Goal: Information Seeking & Learning: Learn about a topic

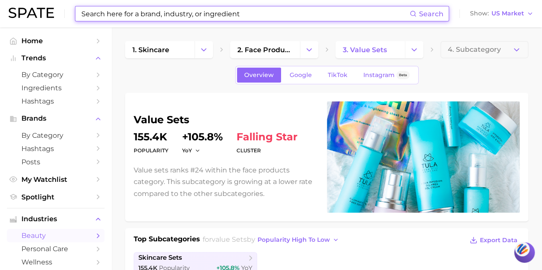
click at [217, 18] on input at bounding box center [245, 13] width 329 height 15
click at [221, 15] on input at bounding box center [245, 13] width 329 height 15
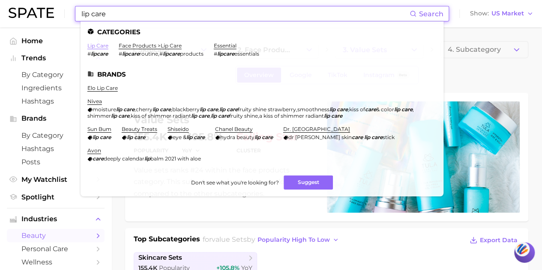
type input "lip care"
click at [98, 44] on link "lip care" at bounding box center [97, 45] width 21 height 6
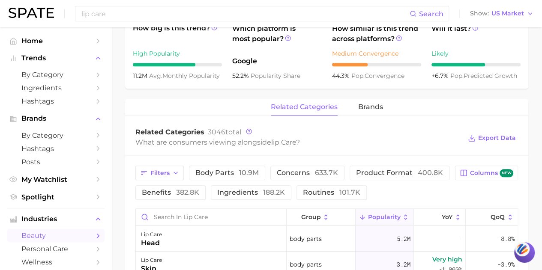
scroll to position [385, 0]
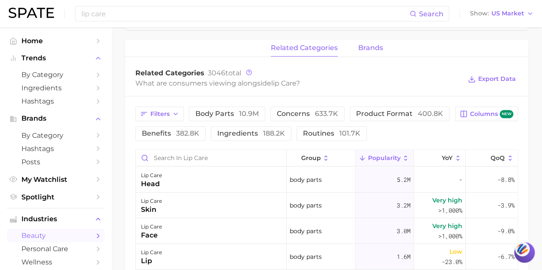
click at [371, 48] on span "brands" at bounding box center [370, 48] width 25 height 8
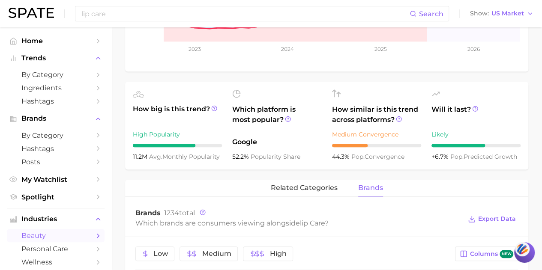
scroll to position [343, 0]
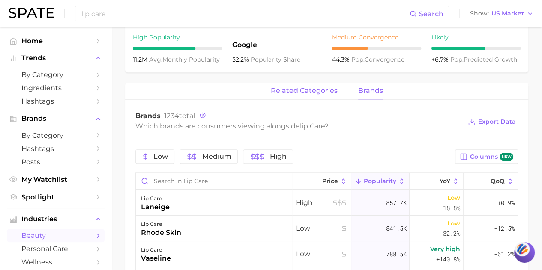
click at [322, 92] on span "related categories" at bounding box center [304, 91] width 67 height 8
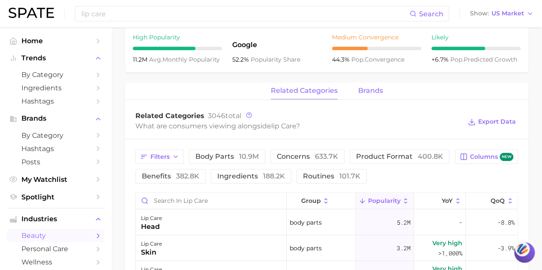
click at [363, 95] on button "brands" at bounding box center [370, 91] width 25 height 17
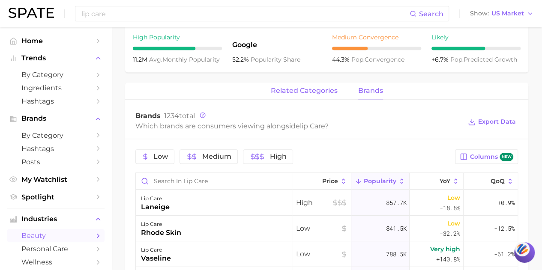
click at [304, 89] on span "related categories" at bounding box center [304, 91] width 67 height 8
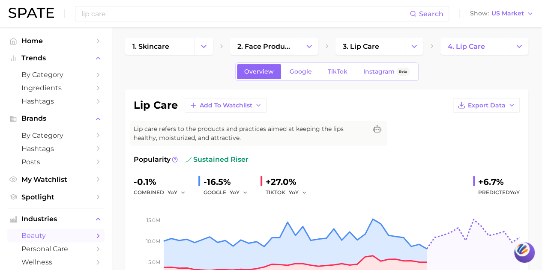
scroll to position [0, 0]
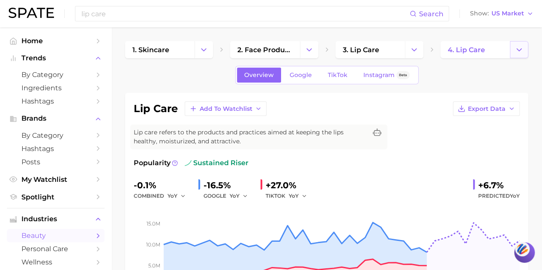
click at [517, 48] on polyline "Change Category" at bounding box center [519, 49] width 5 height 2
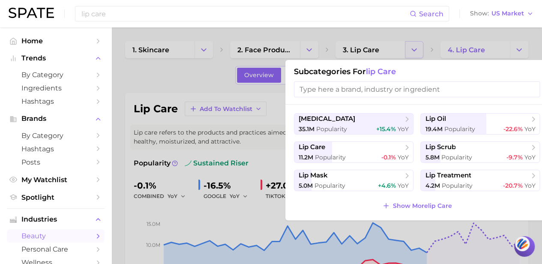
drag, startPoint x: 413, startPoint y: 51, endPoint x: 407, endPoint y: 52, distance: 6.1
click at [407, 52] on div at bounding box center [271, 132] width 542 height 264
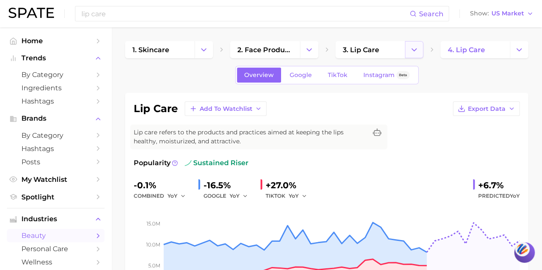
click at [407, 52] on button "Change Category" at bounding box center [414, 49] width 18 height 17
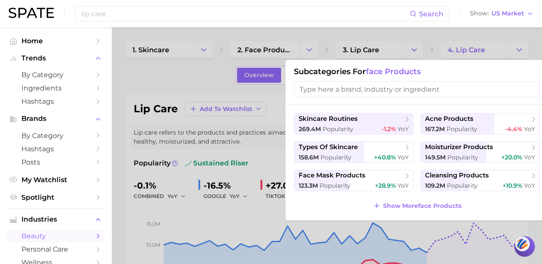
click at [514, 54] on div at bounding box center [271, 132] width 542 height 264
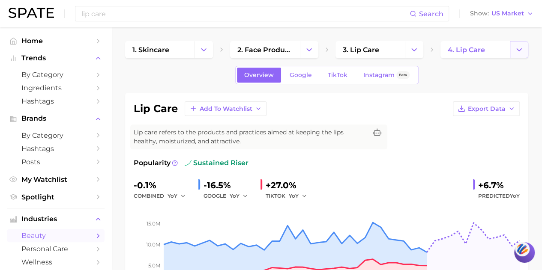
click at [516, 48] on icon "Change Category" at bounding box center [518, 49] width 9 height 9
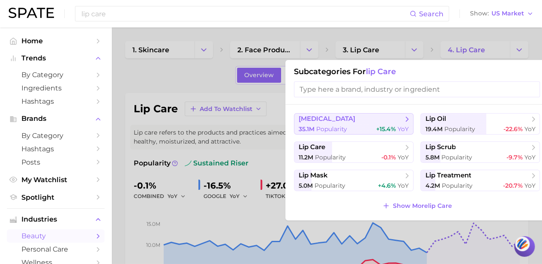
click at [351, 126] on div "35.1m Popularity +15.4% YoY" at bounding box center [354, 129] width 110 height 8
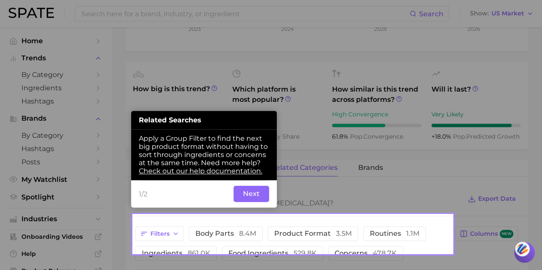
scroll to position [275, 0]
click at [249, 189] on button "Next" at bounding box center [251, 193] width 36 height 16
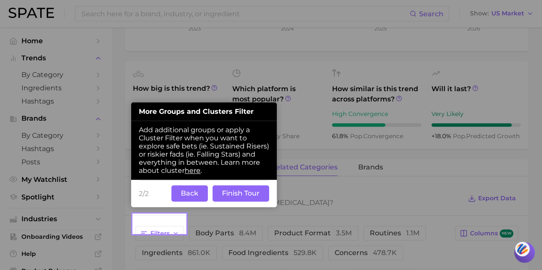
drag, startPoint x: 250, startPoint y: 197, endPoint x: 248, endPoint y: 191, distance: 5.8
click at [250, 197] on button "Finish Tour" at bounding box center [240, 193] width 57 height 16
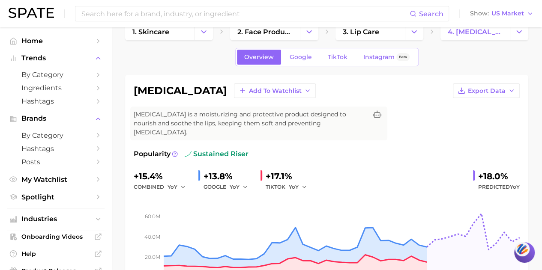
scroll to position [0, 0]
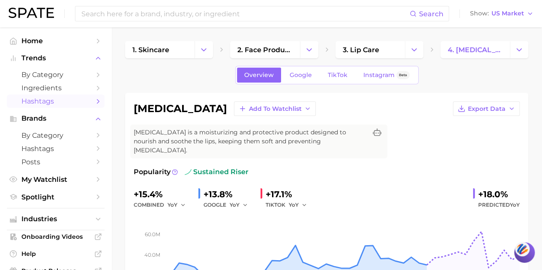
click at [81, 101] on span "Hashtags" at bounding box center [55, 101] width 69 height 8
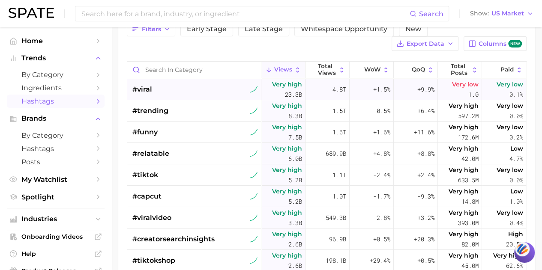
scroll to position [86, 0]
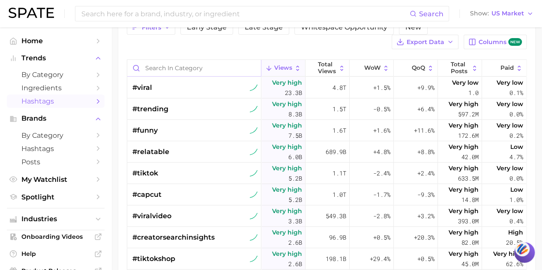
click at [200, 72] on input "Search in category" at bounding box center [194, 68] width 134 height 16
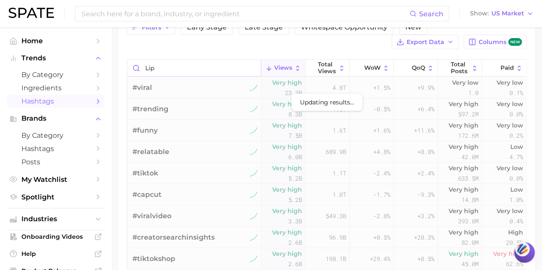
type input "lip"
